Goal: Task Accomplishment & Management: Manage account settings

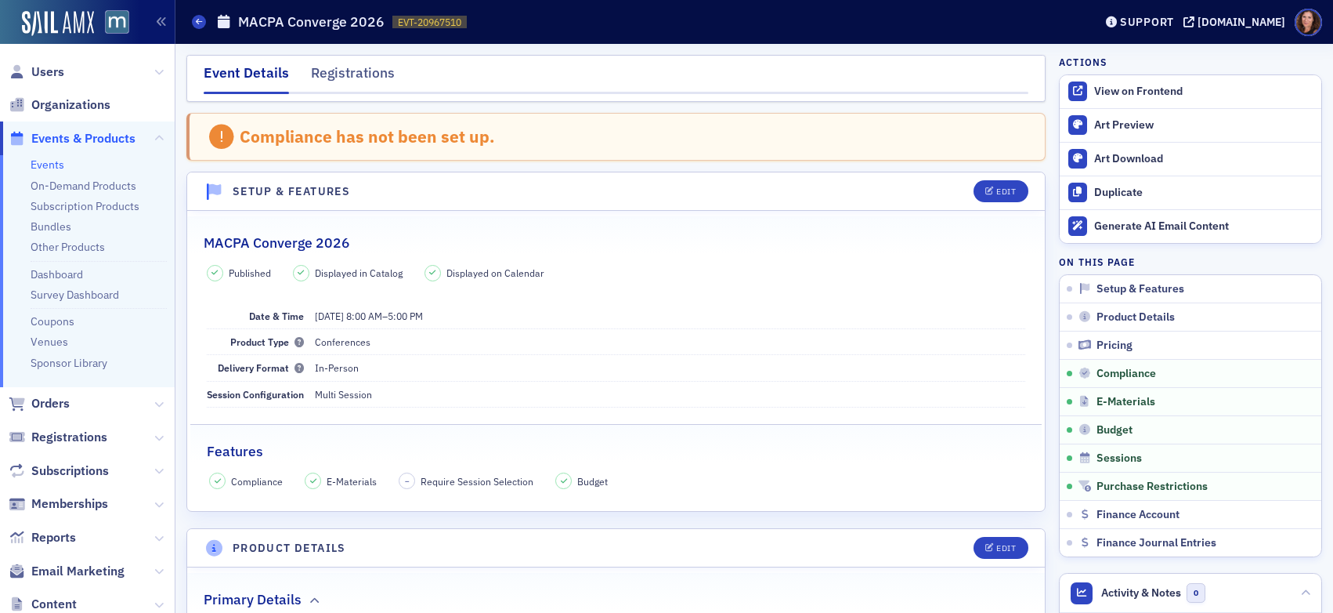
scroll to position [2290, 0]
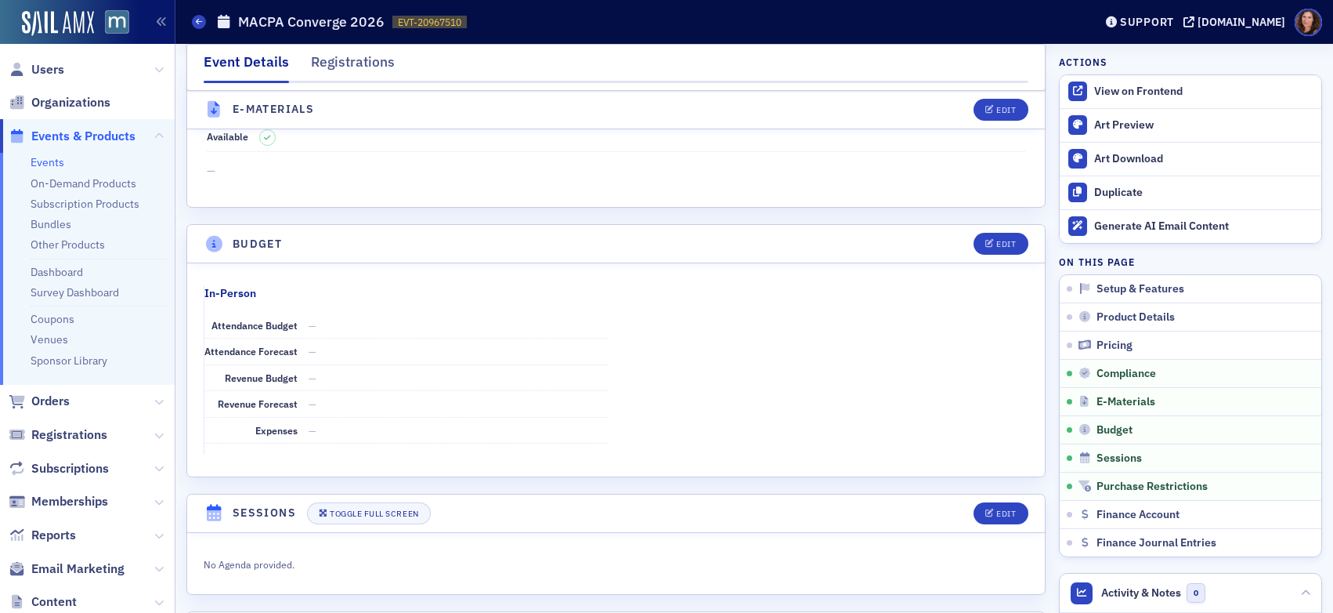
drag, startPoint x: 51, startPoint y: 158, endPoint x: 77, endPoint y: 159, distance: 25.9
click at [51, 158] on link "Events" at bounding box center [48, 162] width 34 height 14
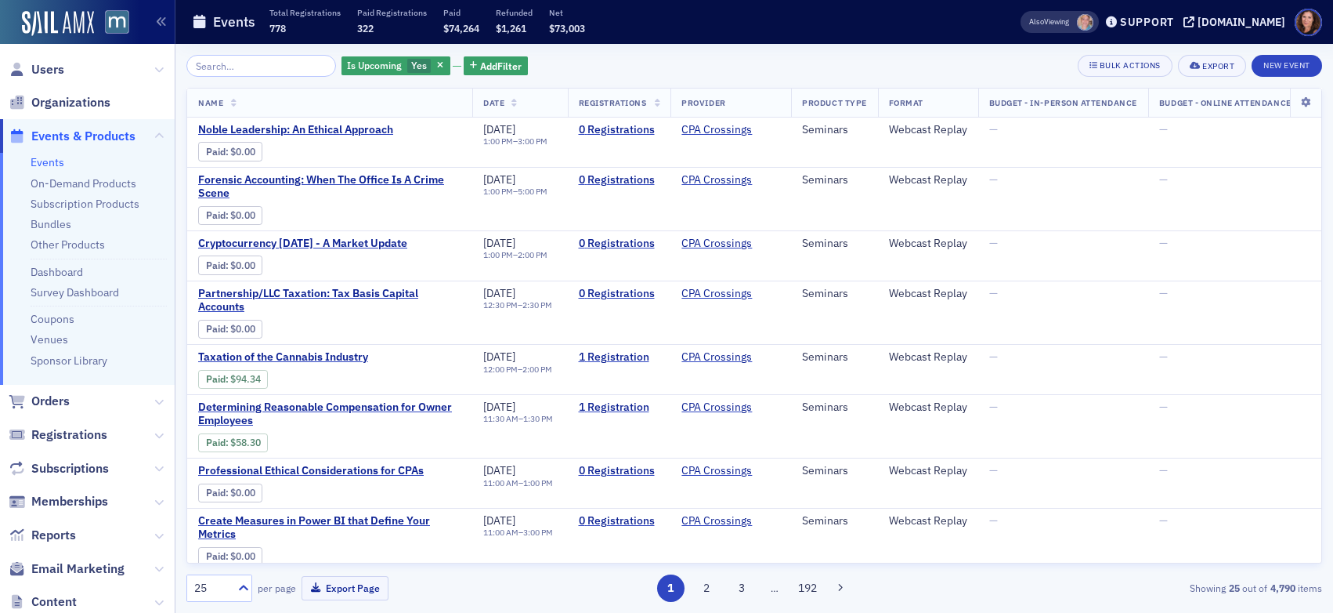
click at [237, 68] on input "search" at bounding box center [261, 66] width 150 height 22
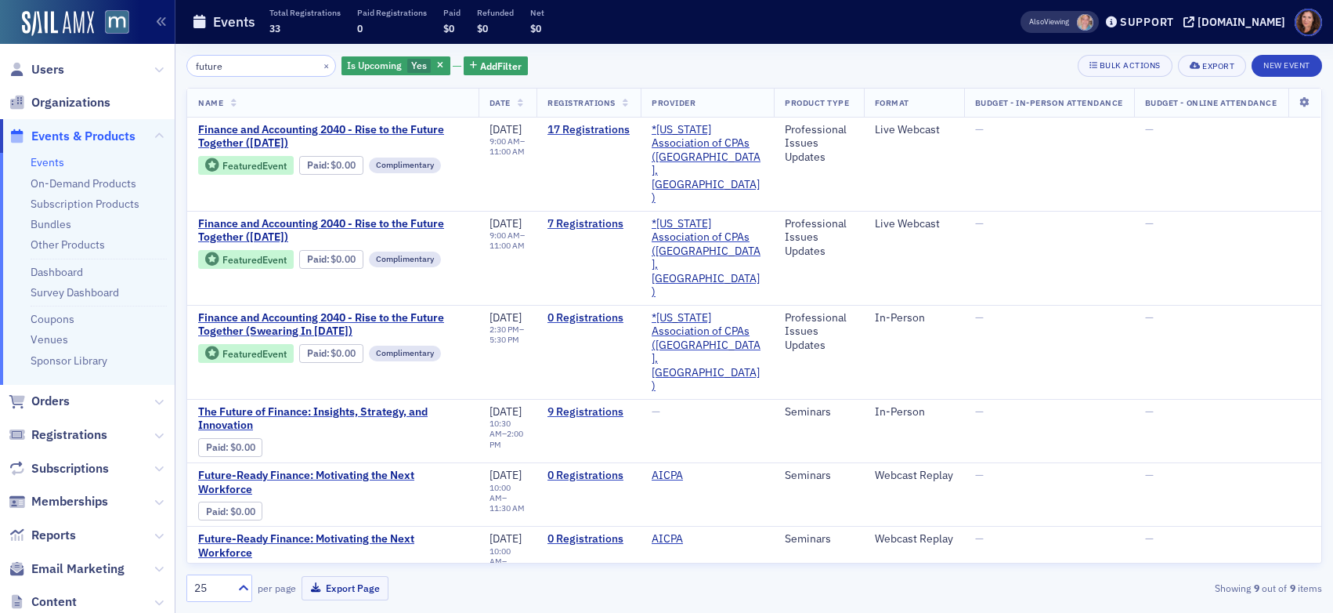
type input "future"
click at [393, 129] on span "Finance and Accounting 2040 - Rise to the Future Together ([DATE])" at bounding box center [333, 136] width 270 height 27
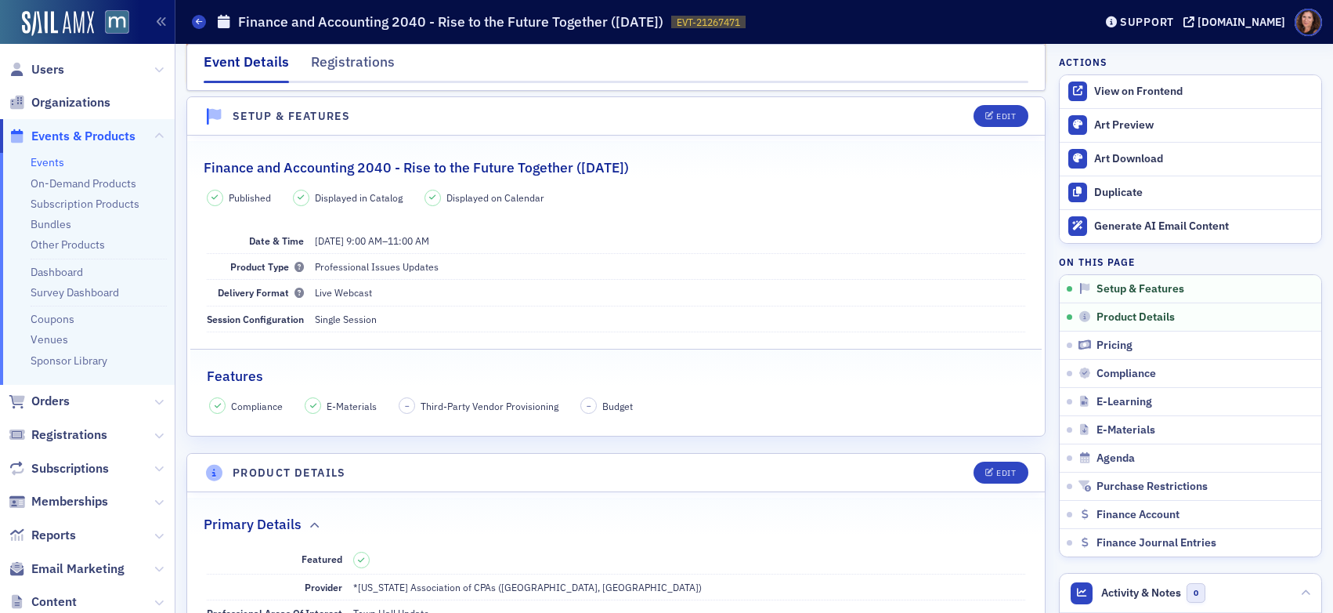
scroll to position [81, 0]
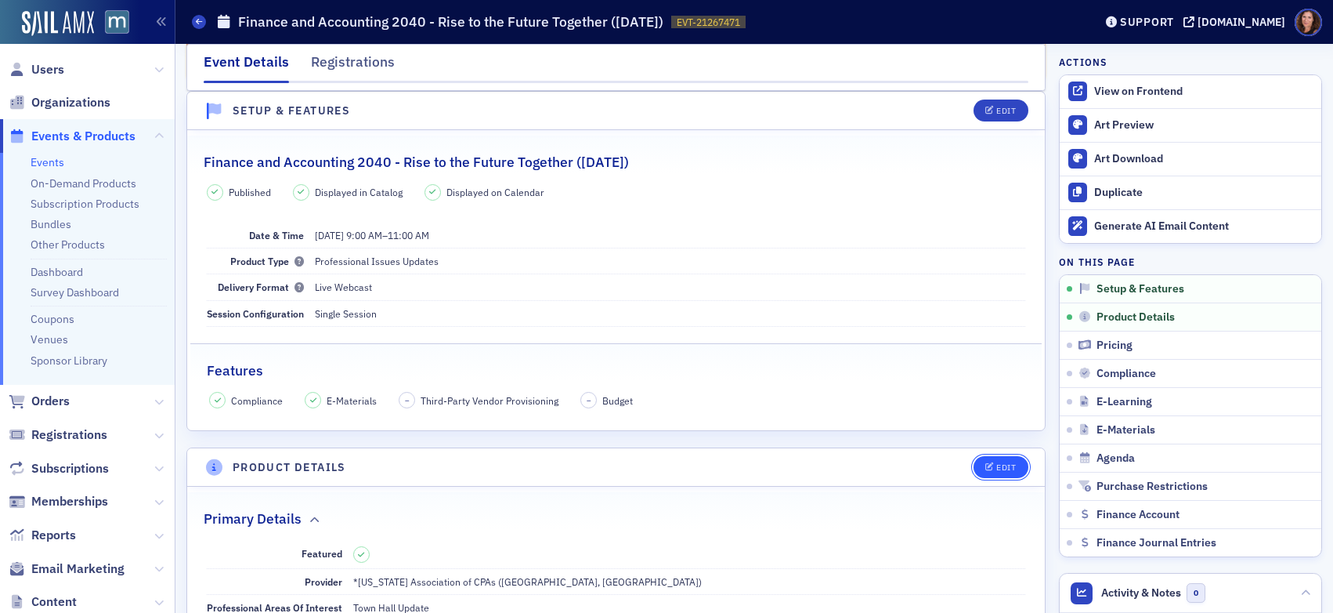
click at [974, 462] on button "Edit" at bounding box center [1001, 467] width 54 height 22
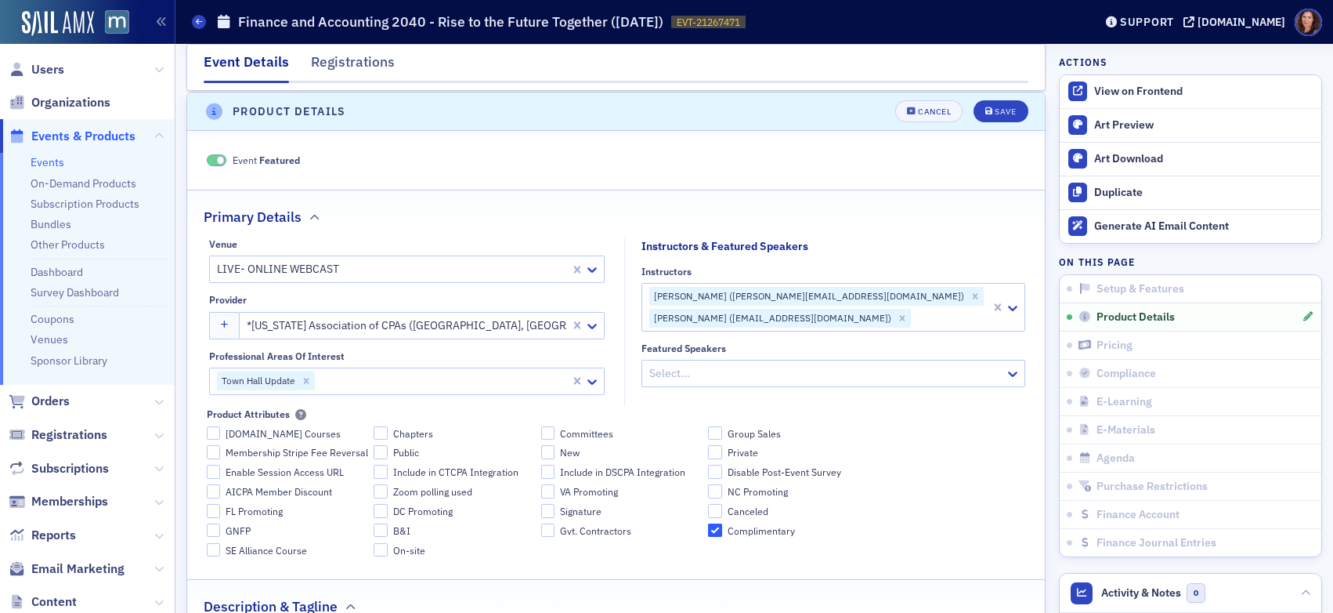
scroll to position [437, 0]
click at [913, 316] on div at bounding box center [951, 317] width 77 height 20
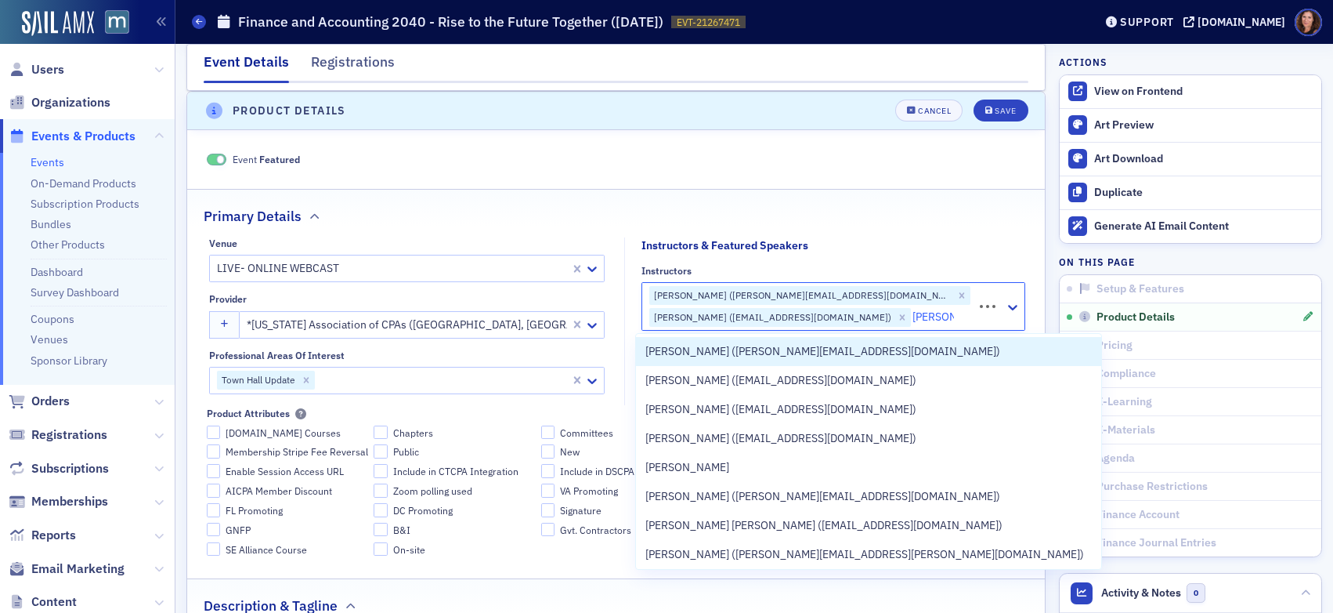
type input "[PERSON_NAME]"
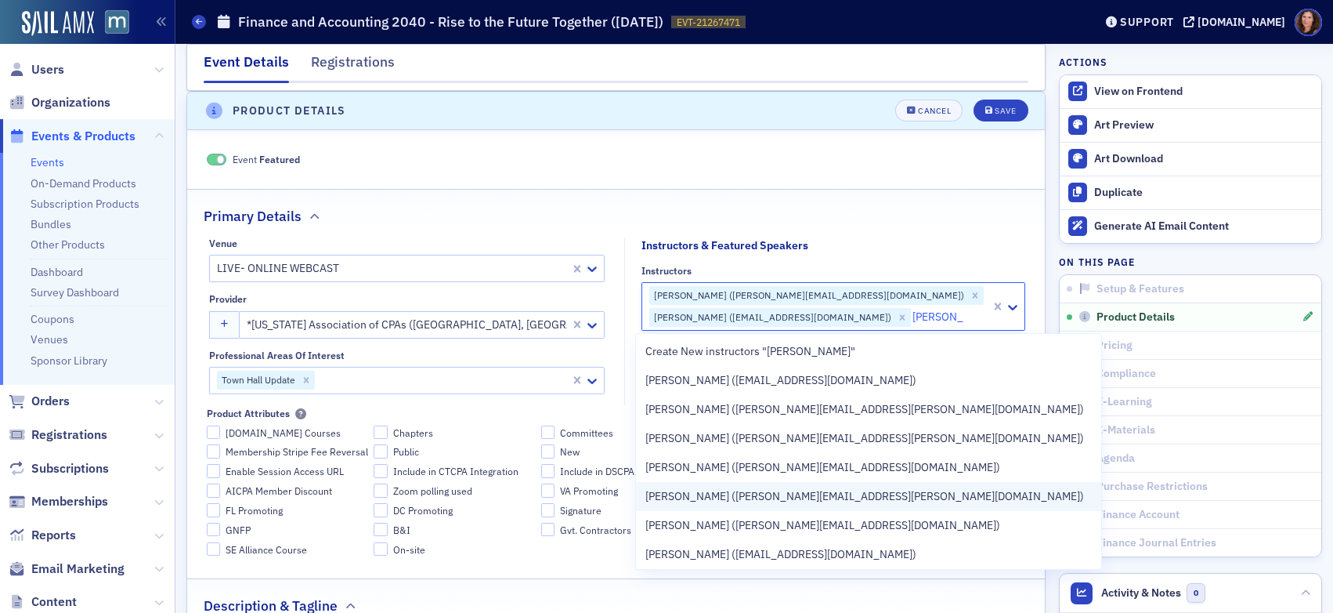
click at [863, 488] on span "[PERSON_NAME] ([PERSON_NAME][EMAIL_ADDRESS][PERSON_NAME][DOMAIN_NAME])" at bounding box center [865, 496] width 439 height 16
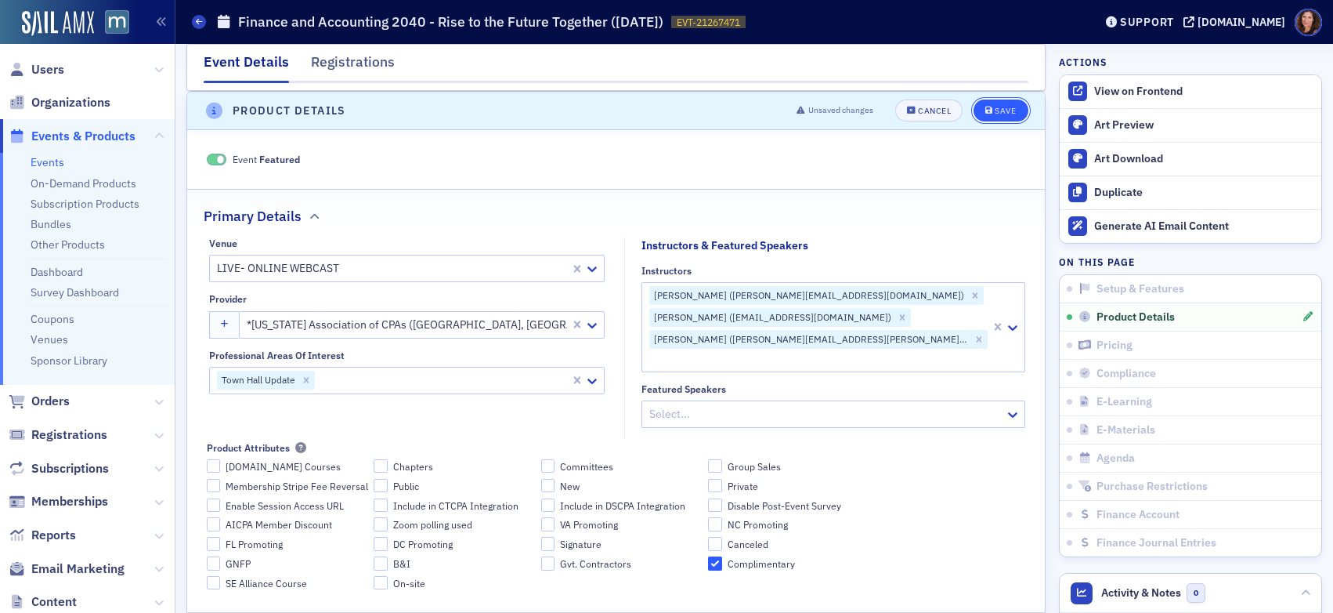
click at [986, 108] on span "Save" at bounding box center [1001, 111] width 31 height 9
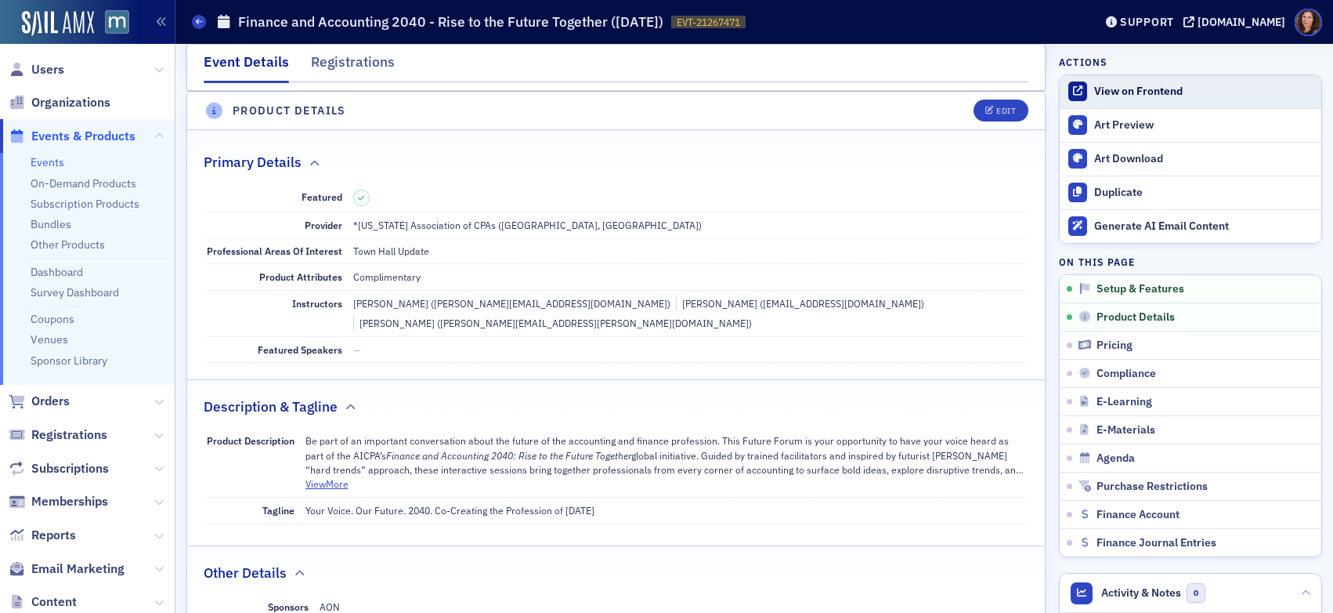
click at [1114, 94] on div "View on Frontend" at bounding box center [1204, 92] width 219 height 14
click at [1095, 96] on div "View on Frontend" at bounding box center [1204, 92] width 219 height 14
click at [60, 71] on span "Users" at bounding box center [47, 69] width 33 height 17
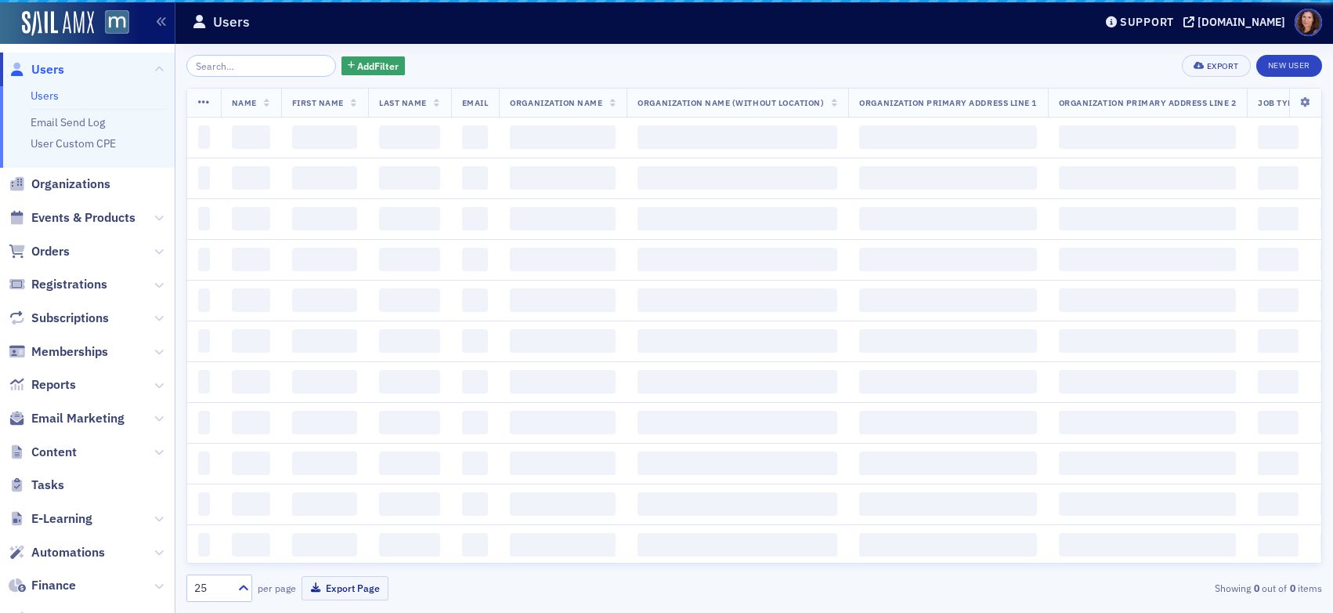
click at [222, 63] on input "search" at bounding box center [261, 66] width 150 height 22
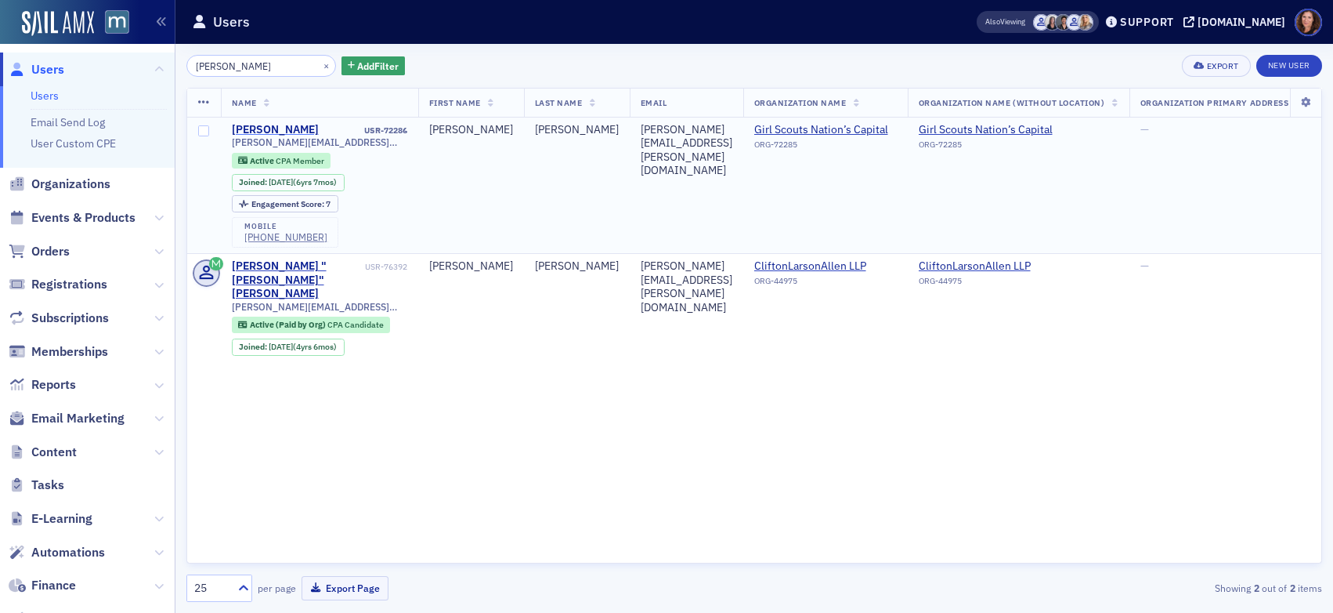
type input "[PERSON_NAME]"
click at [282, 127] on div "[PERSON_NAME]" at bounding box center [275, 130] width 87 height 14
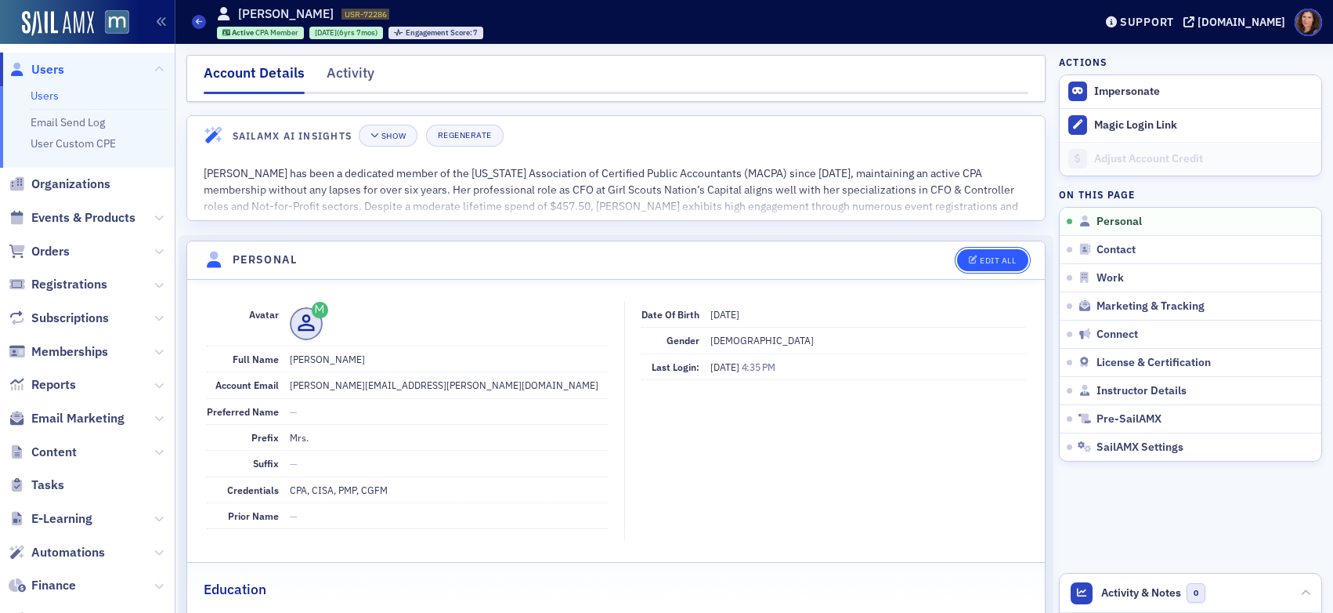
click at [982, 256] on div "Edit All" at bounding box center [998, 260] width 36 height 9
select select "US"
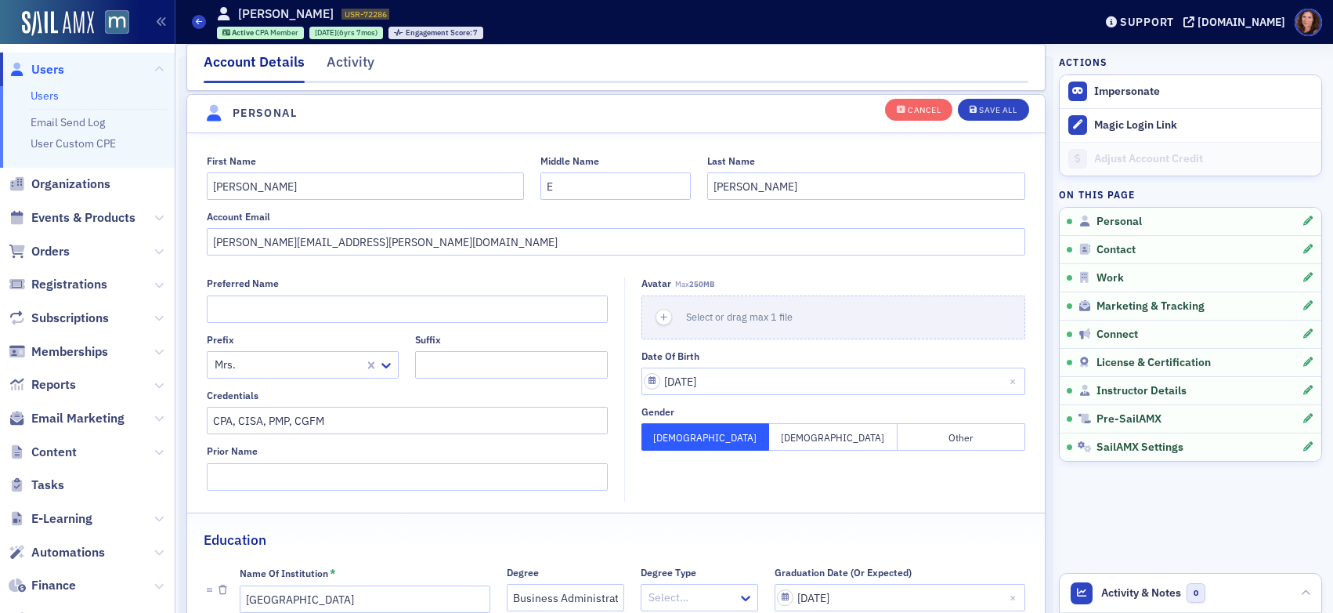
scroll to position [183, 0]
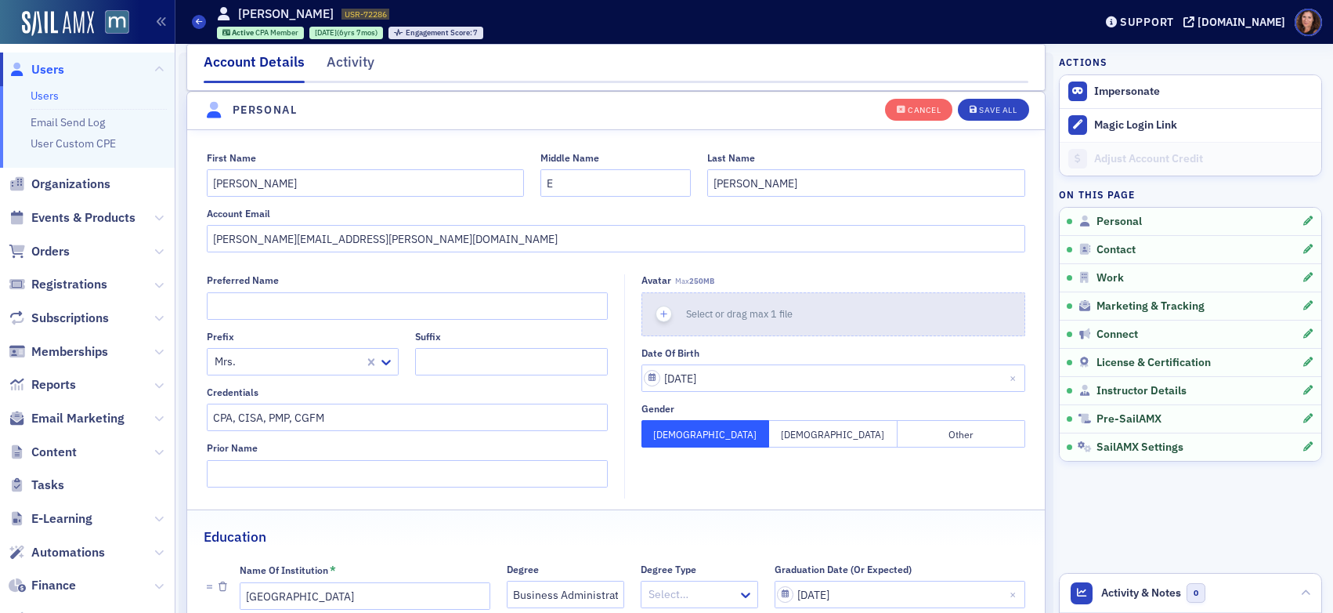
click at [692, 306] on div "Select or drag max 1 file" at bounding box center [745, 313] width 118 height 15
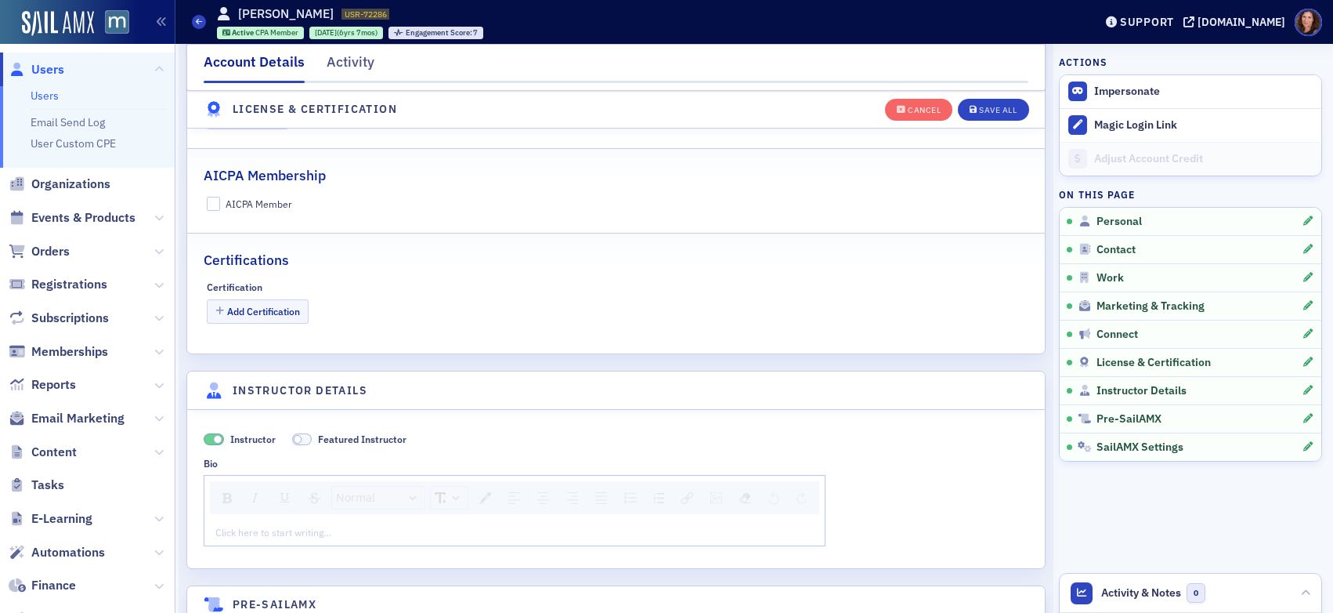
scroll to position [3709, 0]
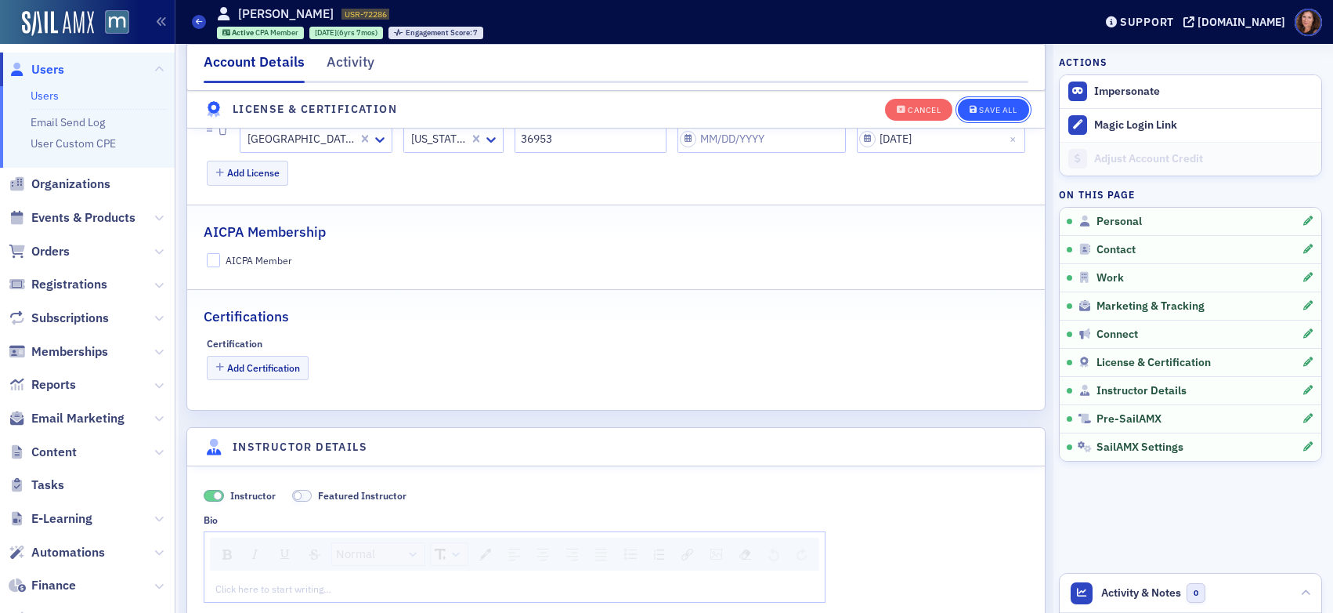
click at [993, 106] on div "Save All" at bounding box center [998, 110] width 38 height 9
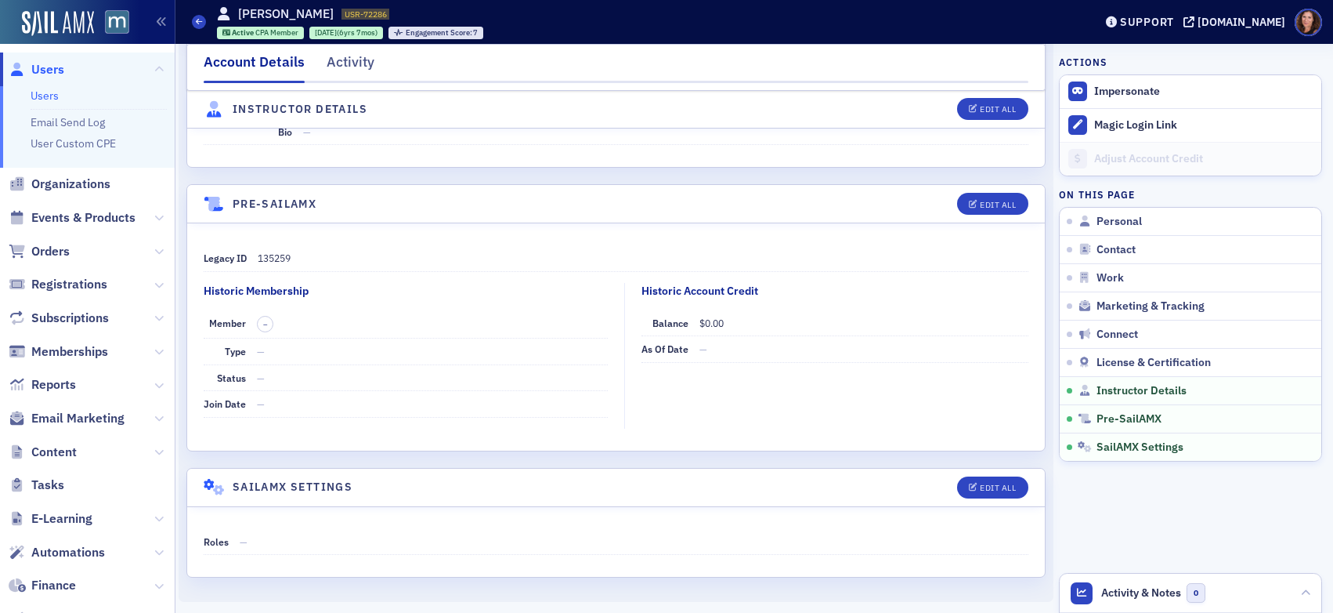
scroll to position [3609, 0]
click at [83, 216] on span "Events & Products" at bounding box center [83, 217] width 104 height 17
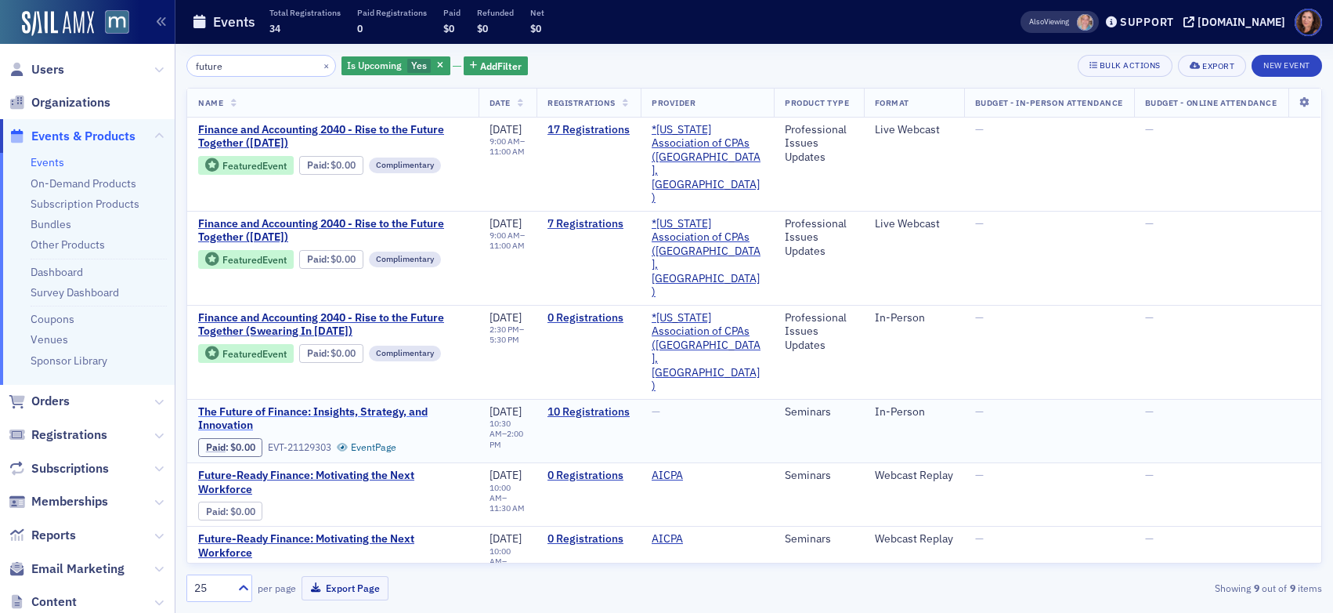
click at [338, 405] on span "The Future of Finance: Insights, Strategy, and Innovation" at bounding box center [333, 418] width 270 height 27
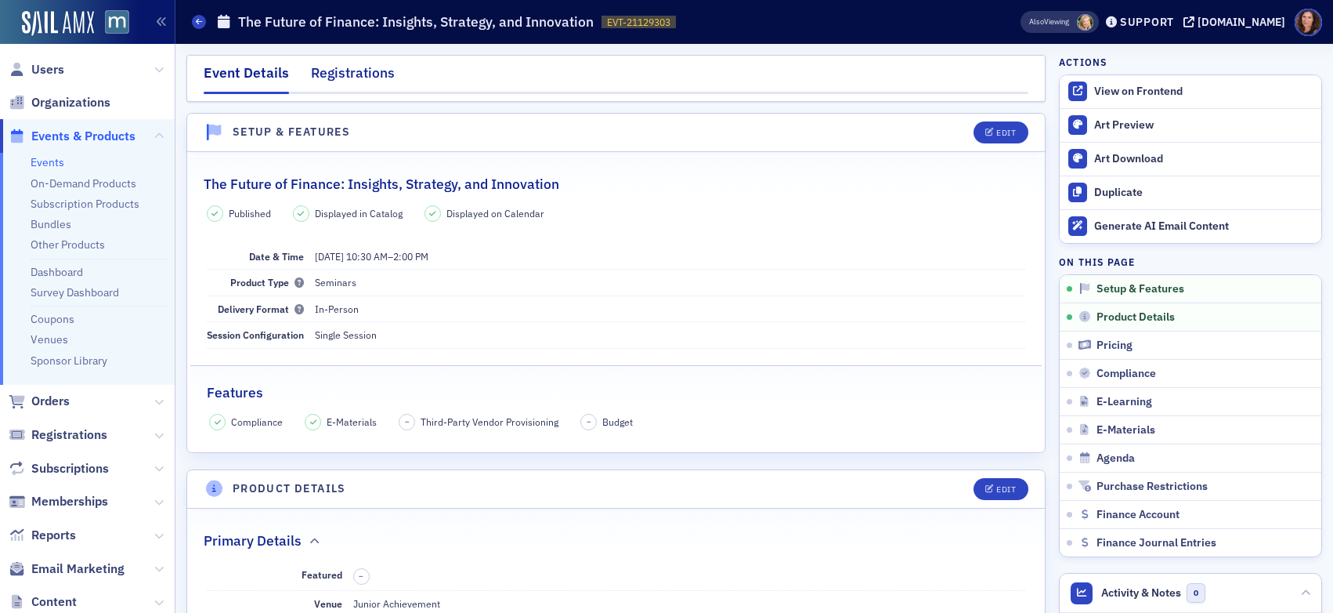
click at [349, 80] on div "Registrations" at bounding box center [353, 77] width 84 height 29
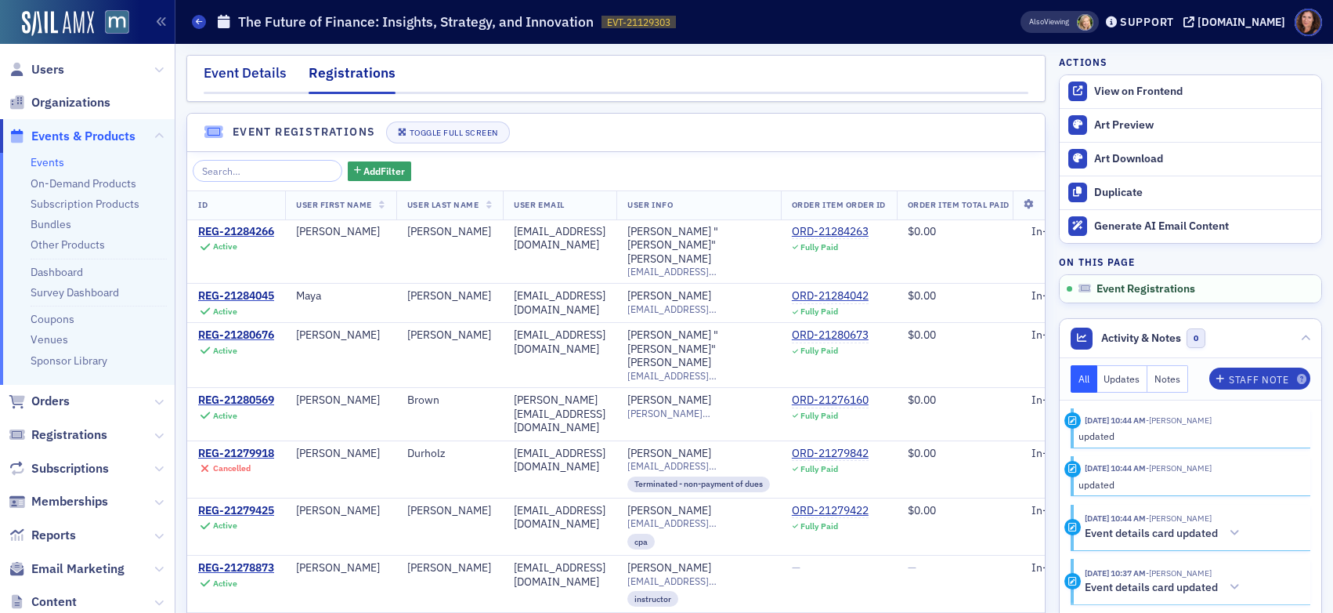
click at [248, 71] on div "Event Details" at bounding box center [245, 77] width 83 height 29
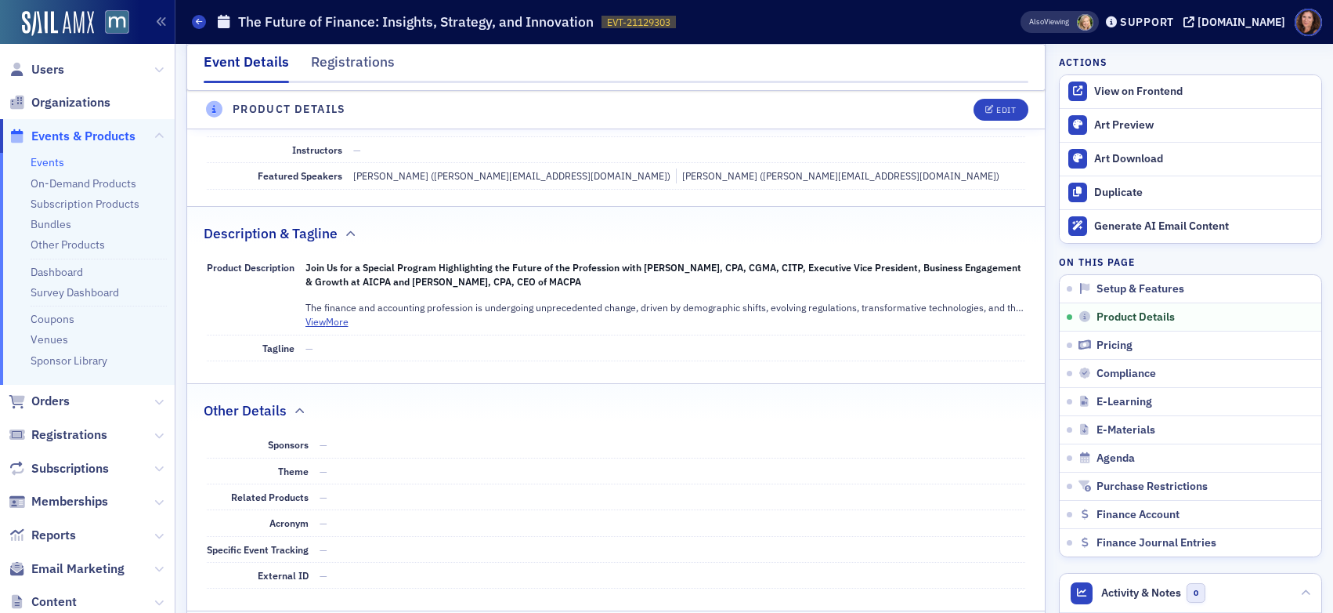
scroll to position [461, 0]
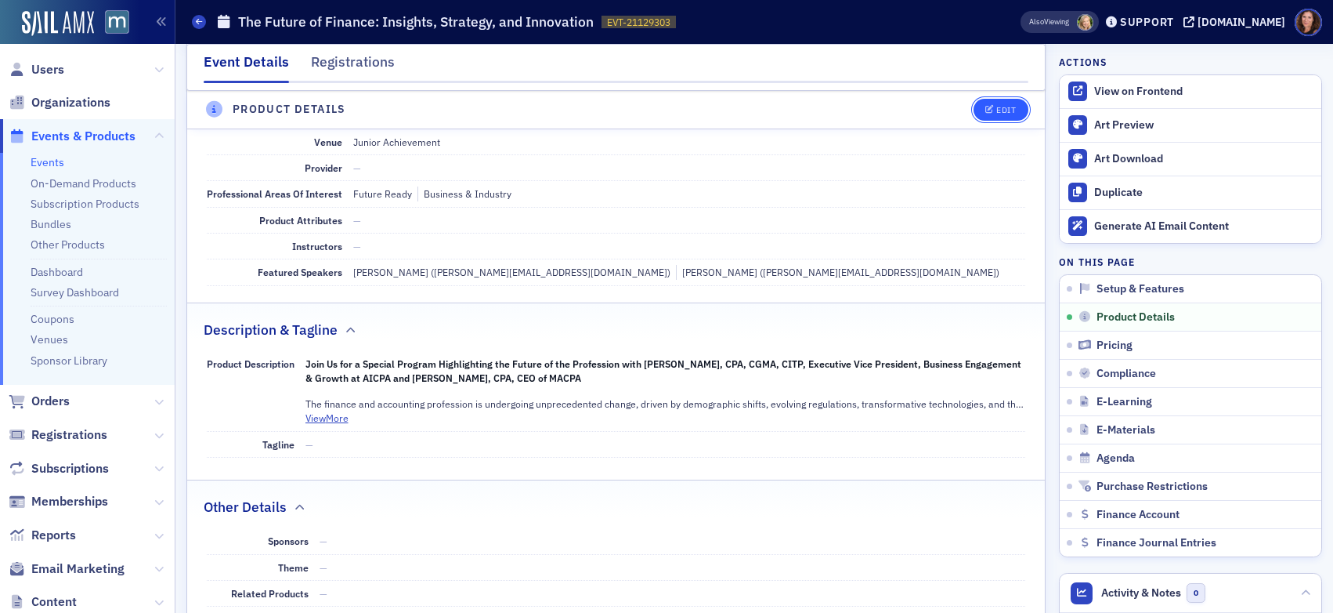
click at [999, 103] on button "Edit" at bounding box center [1001, 110] width 54 height 22
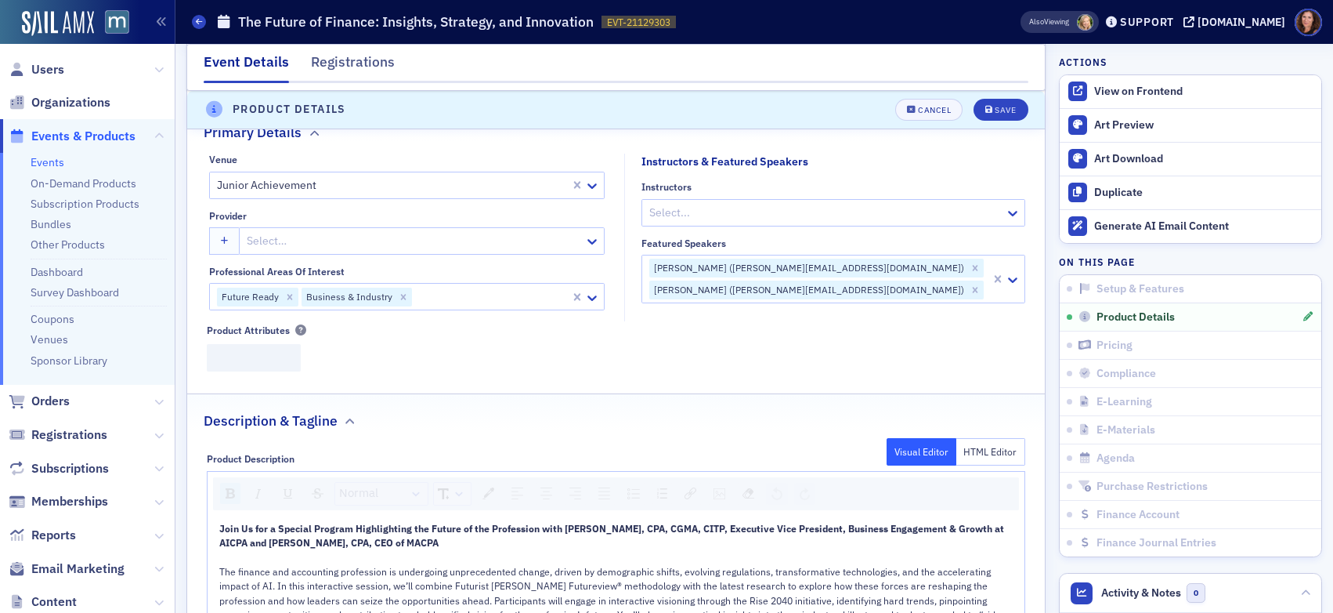
scroll to position [378, 0]
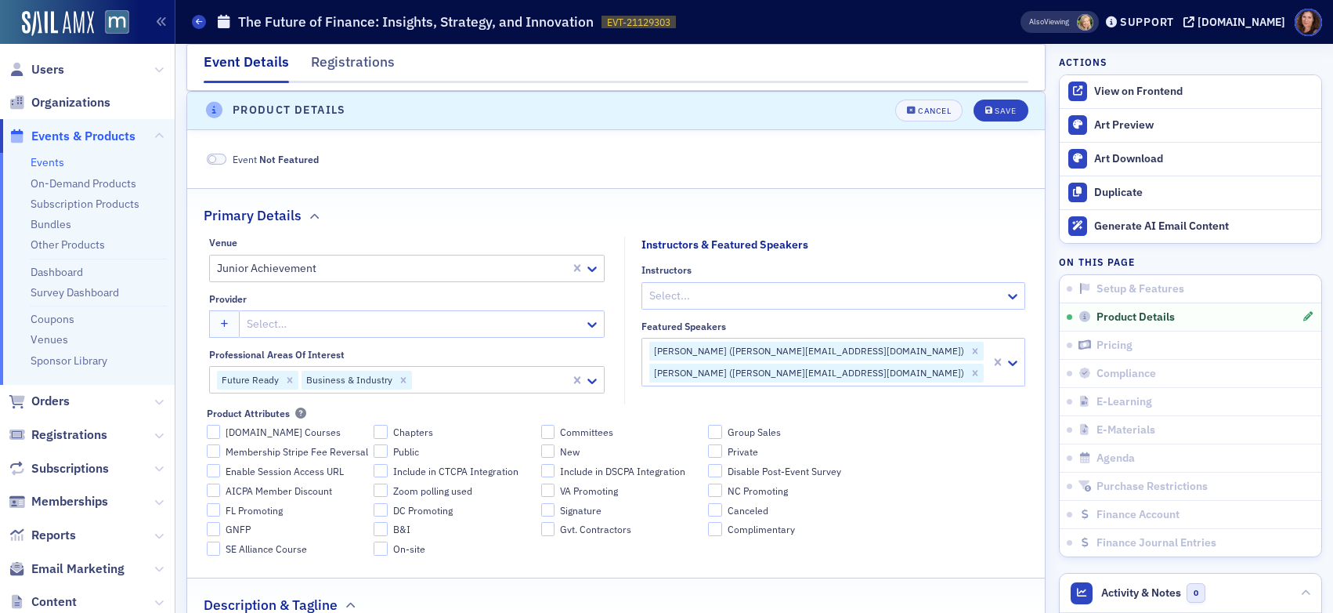
click at [986, 371] on div at bounding box center [988, 373] width 4 height 20
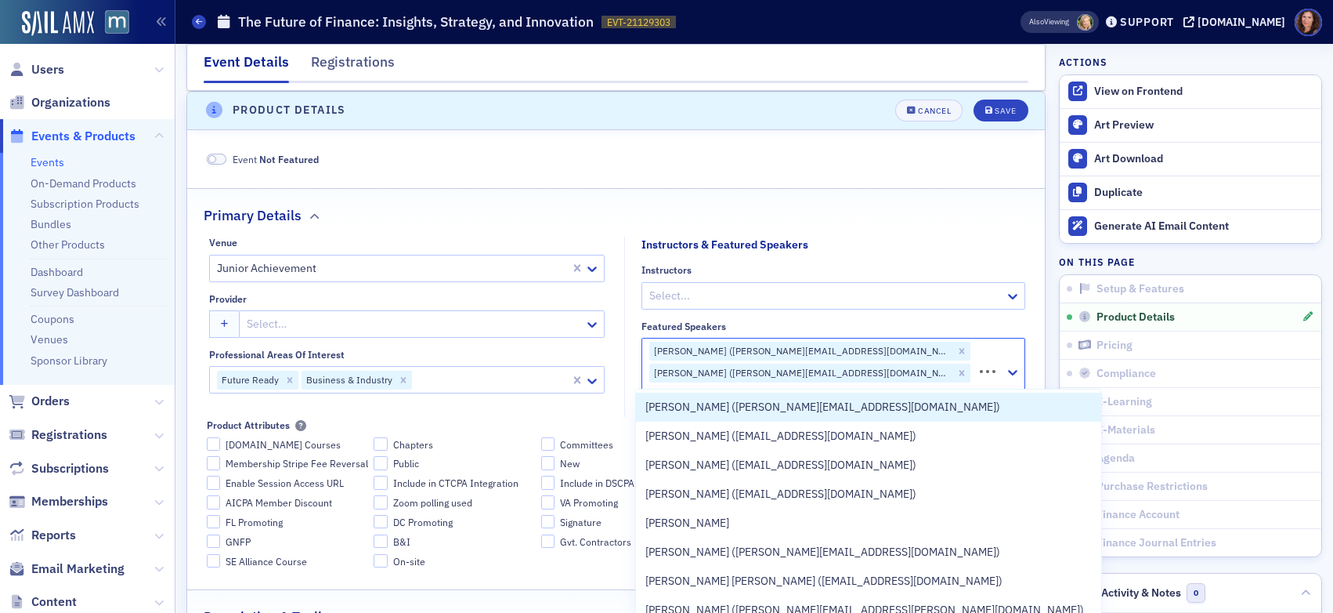
type input "[PERSON_NAME]"
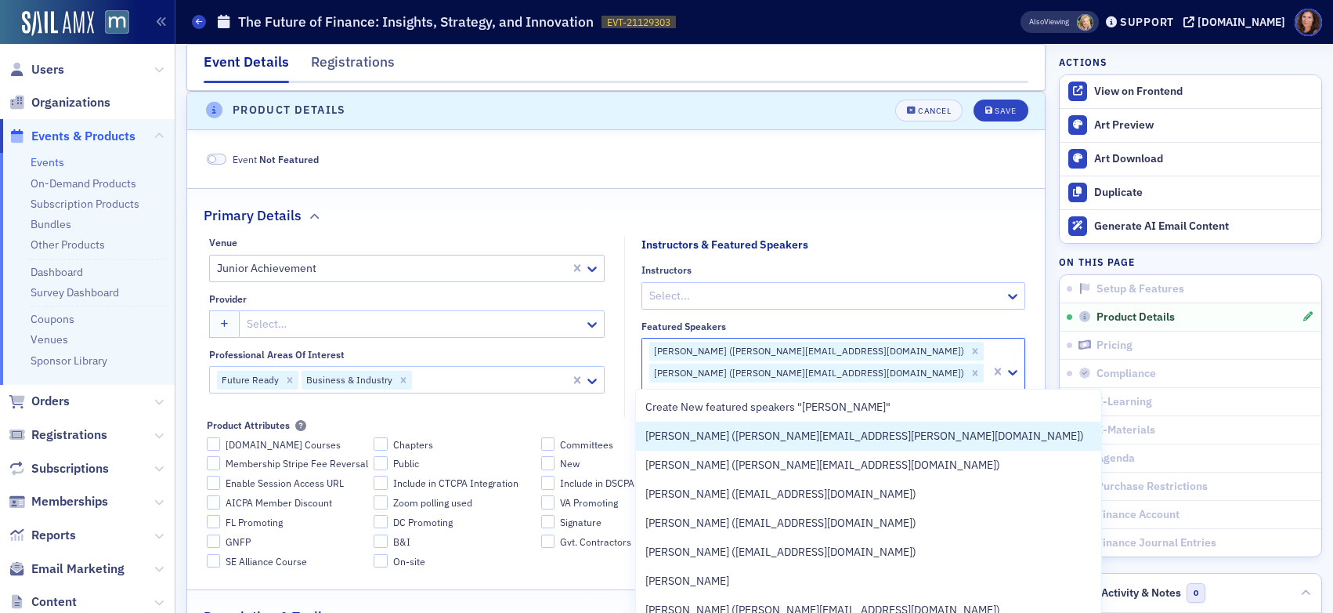
click at [860, 431] on span "[PERSON_NAME] ([PERSON_NAME][EMAIL_ADDRESS][PERSON_NAME][DOMAIN_NAME])" at bounding box center [865, 436] width 439 height 16
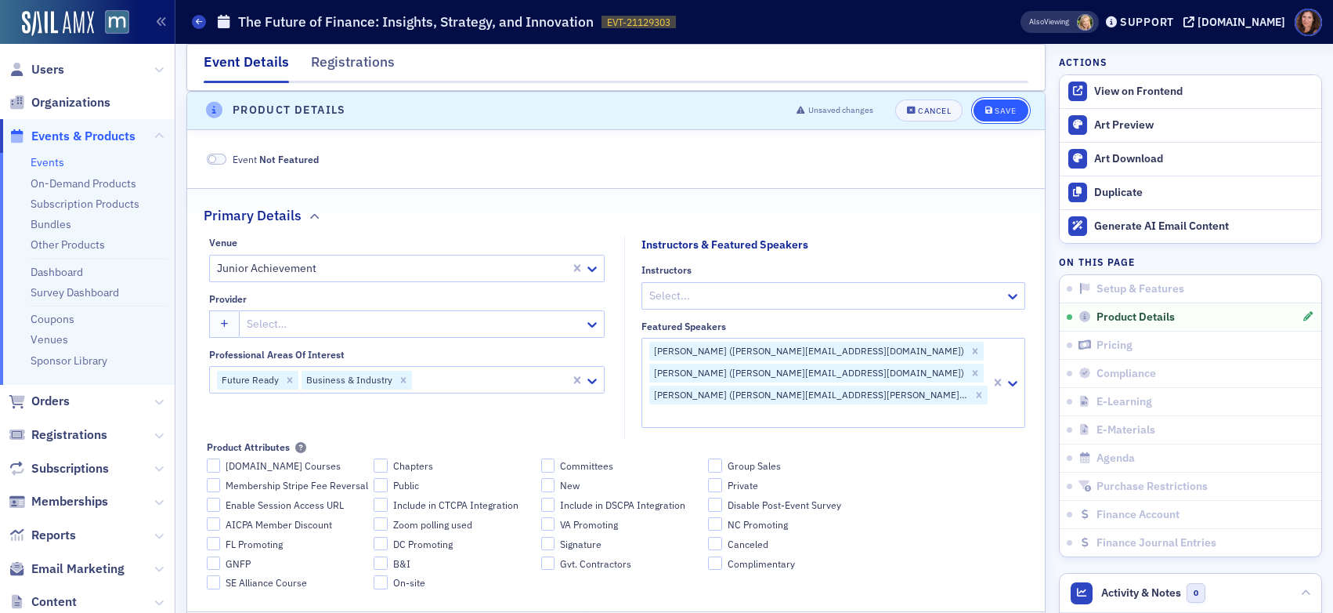
click at [995, 110] on div "Save" at bounding box center [1005, 111] width 21 height 9
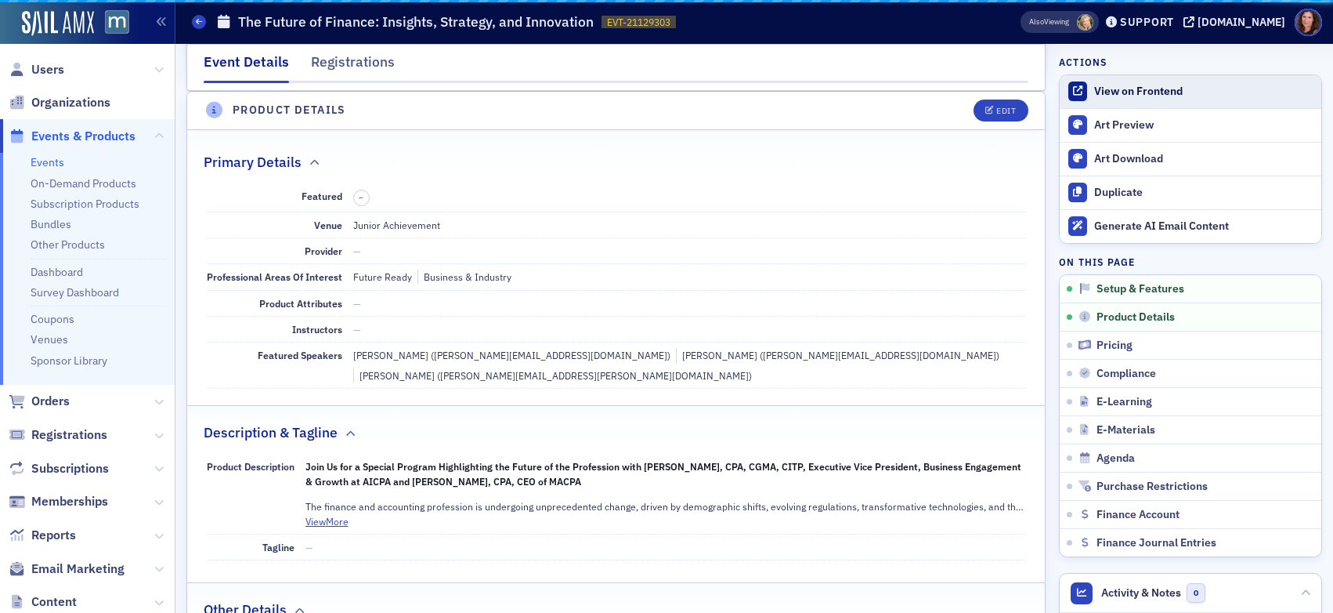
click at [1107, 88] on div "View on Frontend" at bounding box center [1204, 92] width 219 height 14
